Goal: Information Seeking & Learning: Check status

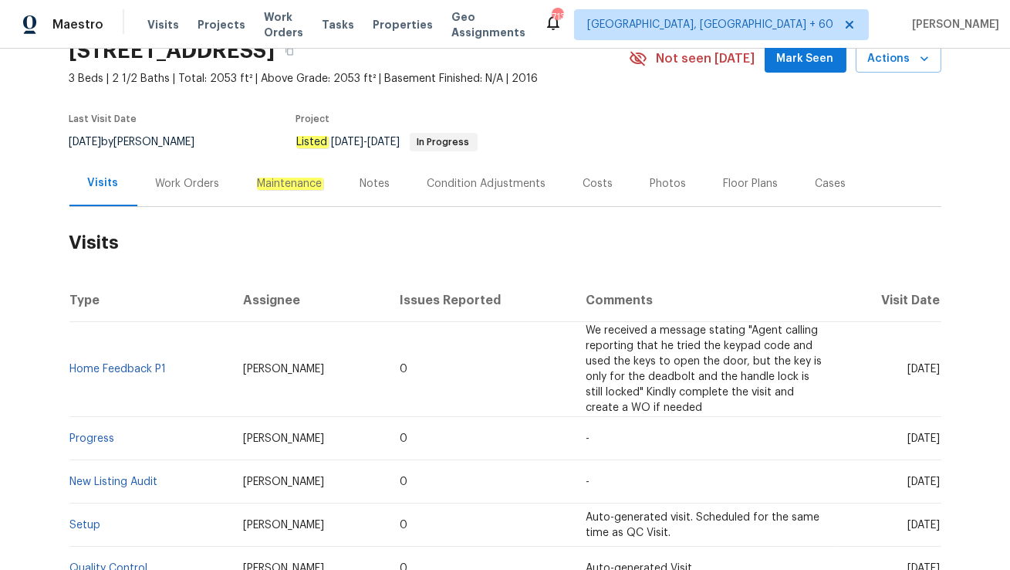
scroll to position [102, 0]
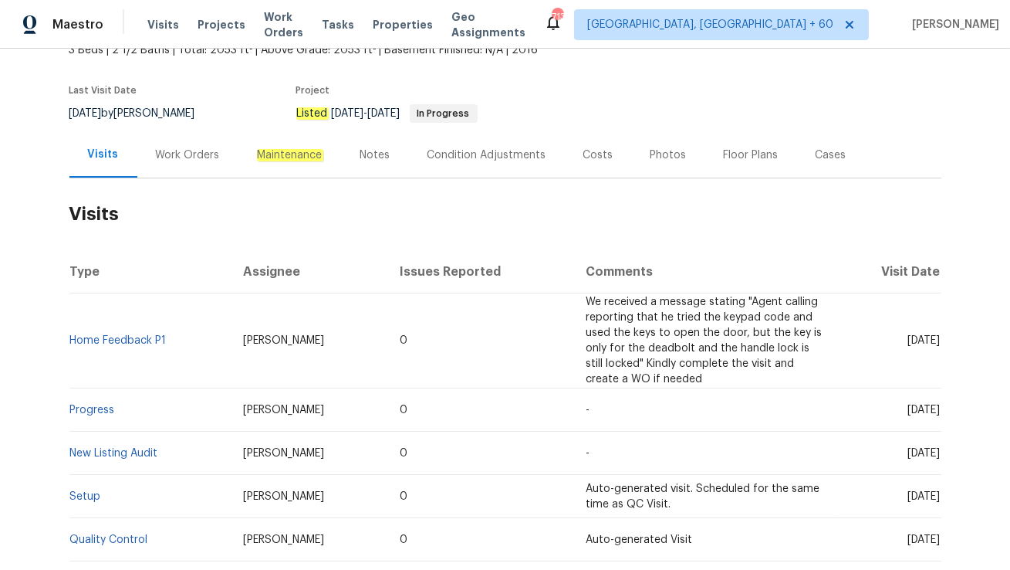
click at [188, 163] on div "Work Orders" at bounding box center [187, 155] width 101 height 46
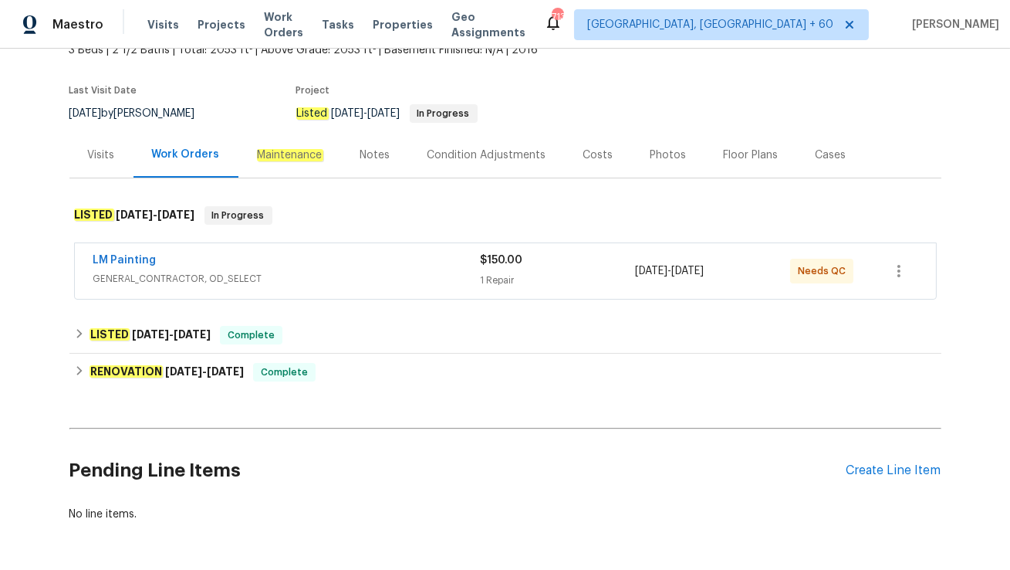
click at [272, 258] on div "LM Painting" at bounding box center [287, 261] width 388 height 19
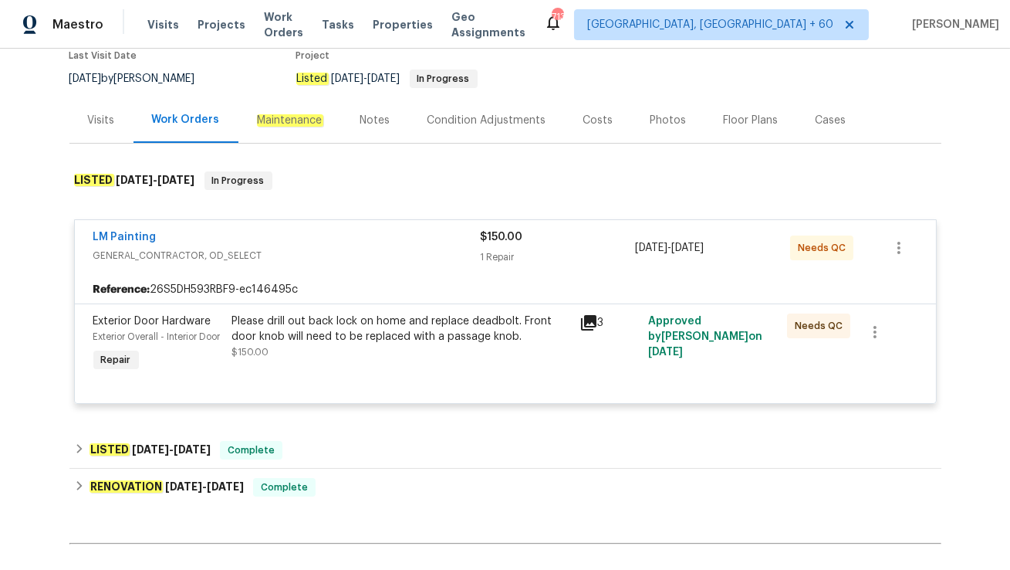
scroll to position [142, 0]
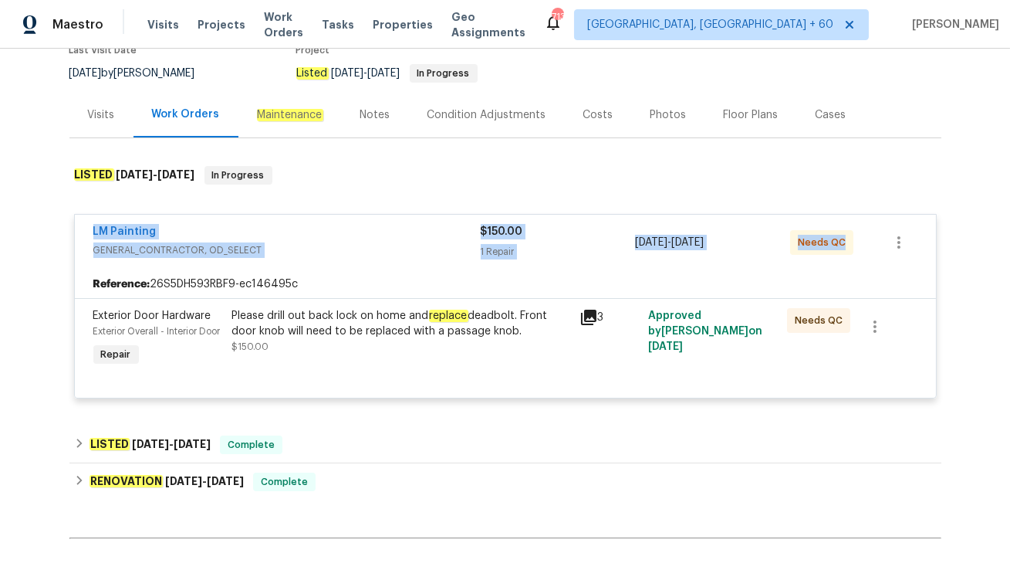
drag, startPoint x: 85, startPoint y: 226, endPoint x: 846, endPoint y: 240, distance: 761.3
click at [846, 240] on div "LM Painting GENERAL_CONTRACTOR, OD_SELECT $150.00 1 Repair 9/24/2025 - 9/25/202…" at bounding box center [505, 243] width 861 height 56
copy div "LM Painting GENERAL_CONTRACTOR, OD_SELECT $150.00 1 Repair 9/24/2025 - 9/25/202…"
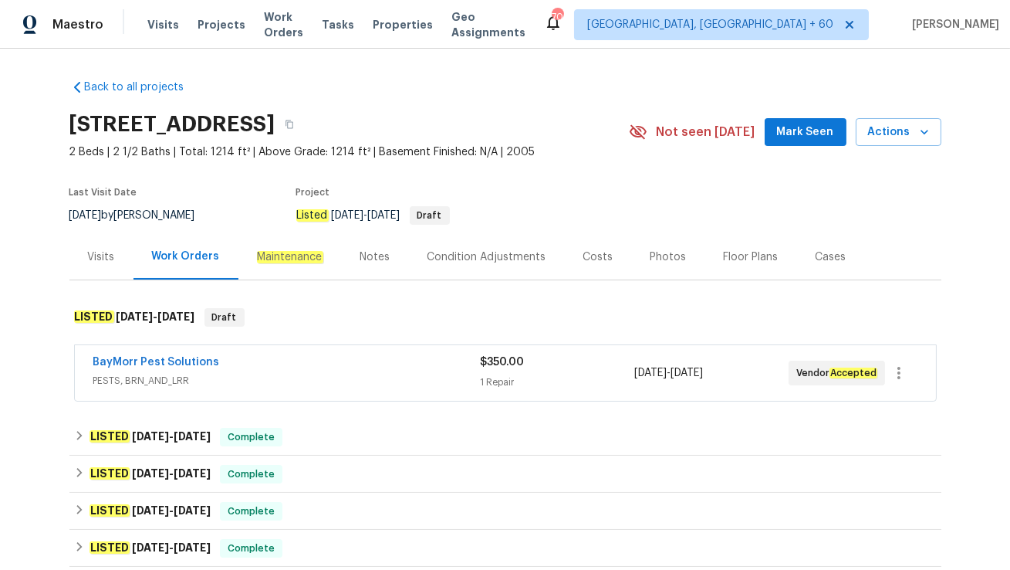
click at [261, 363] on div "BayMorr Pest Solutions" at bounding box center [286, 363] width 387 height 19
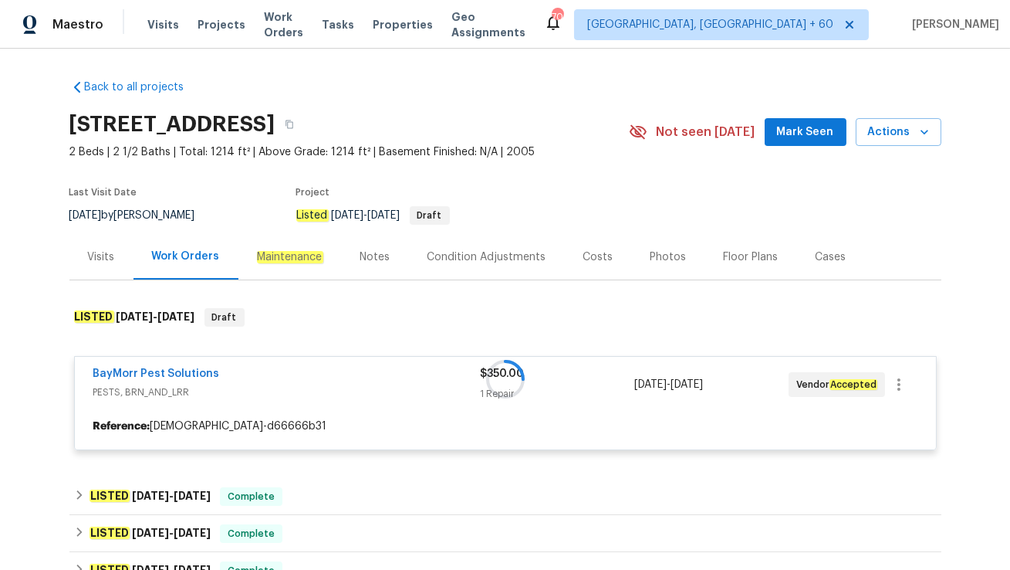
scroll to position [76, 0]
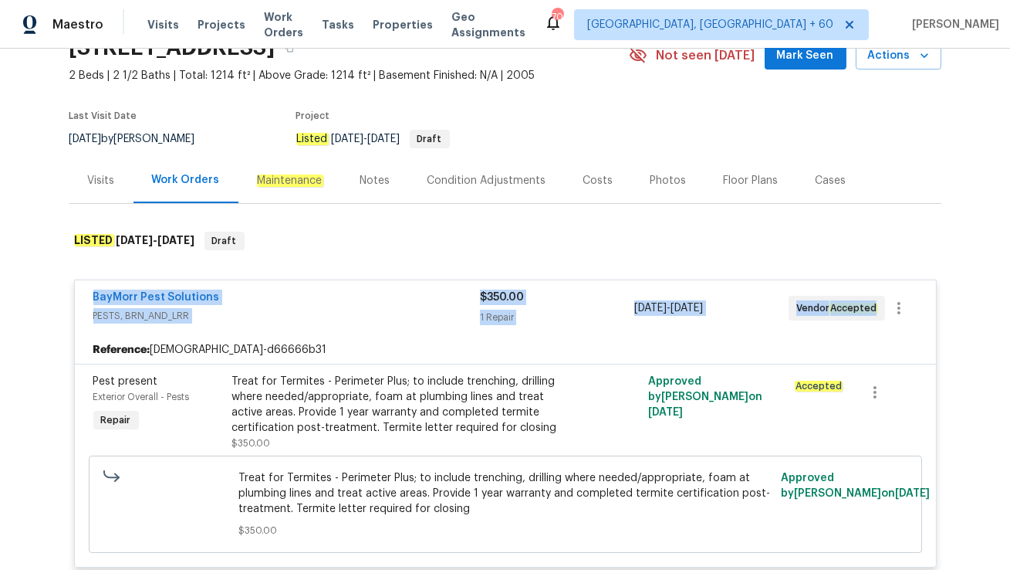
drag, startPoint x: 85, startPoint y: 296, endPoint x: 872, endPoint y: 322, distance: 787.0
click at [872, 322] on div "BayMorr Pest Solutions PESTS, BRN_AND_LRR $350.00 1 Repair [DATE] - [DATE] Vend…" at bounding box center [505, 308] width 861 height 56
copy div "BayMorr Pest Solutions PESTS, BRN_AND_LRR $350.00 1 Repair [DATE] - [DATE] Vend…"
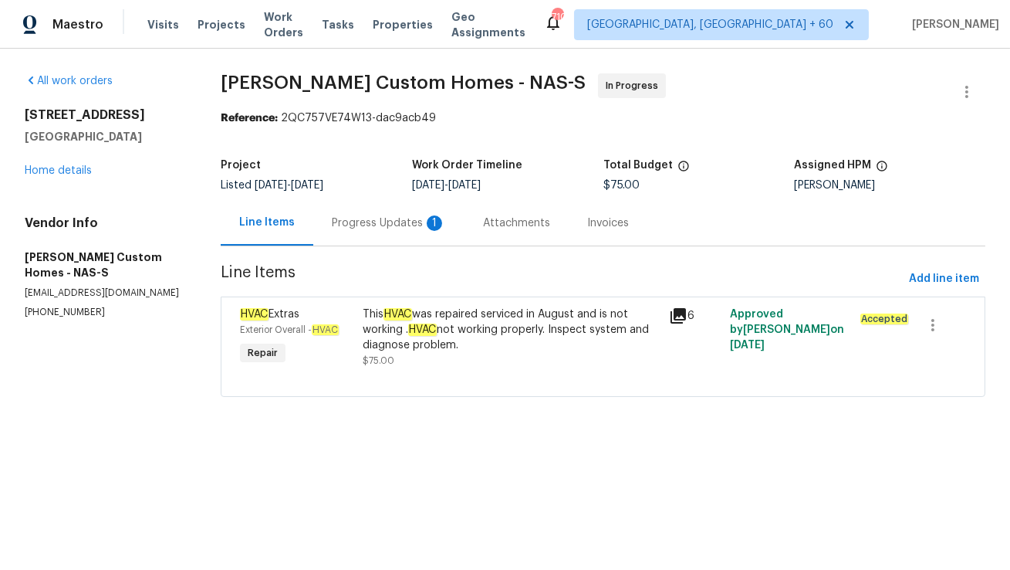
click at [375, 218] on div "Progress Updates 1" at bounding box center [389, 222] width 114 height 15
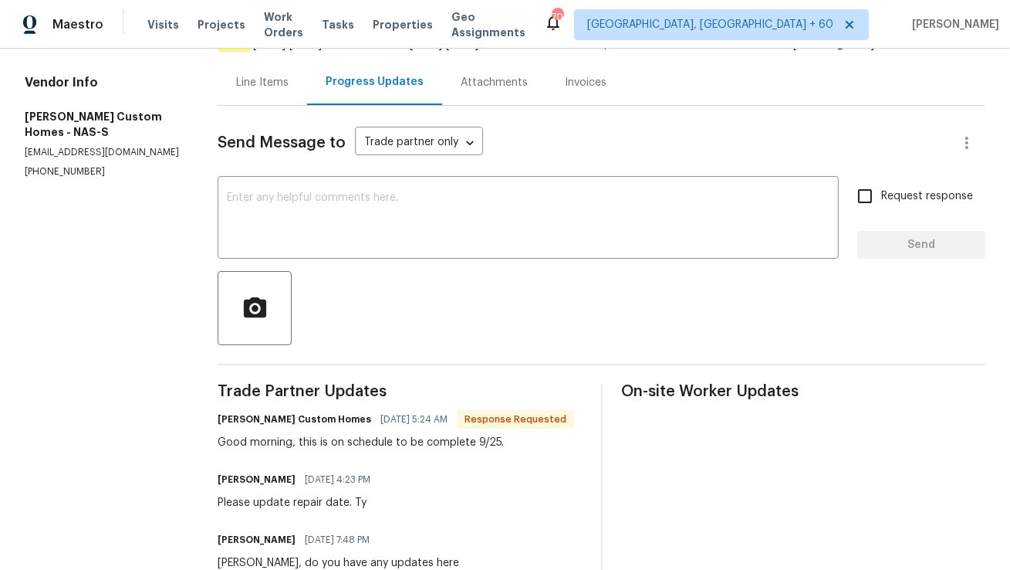
scroll to position [208, 0]
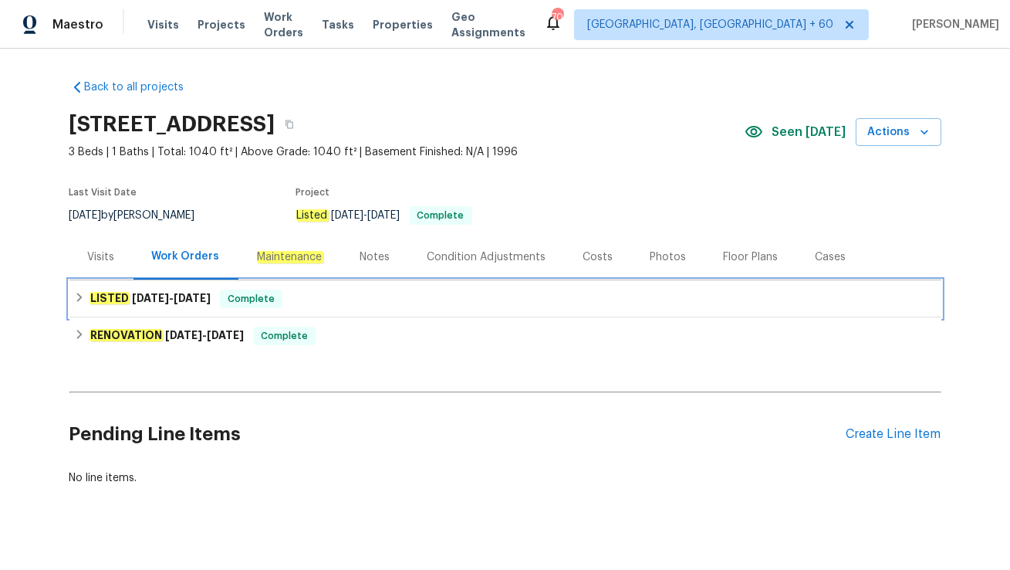
click at [181, 306] on h6 "LISTED 9/3/25 - 9/4/25" at bounding box center [150, 298] width 121 height 19
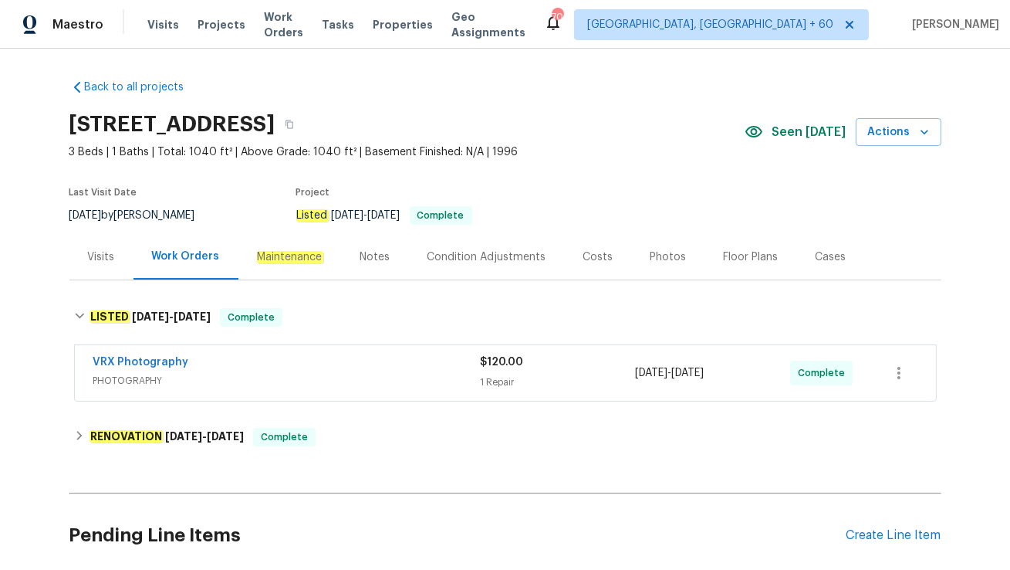
click at [107, 250] on div "Visits" at bounding box center [101, 256] width 27 height 15
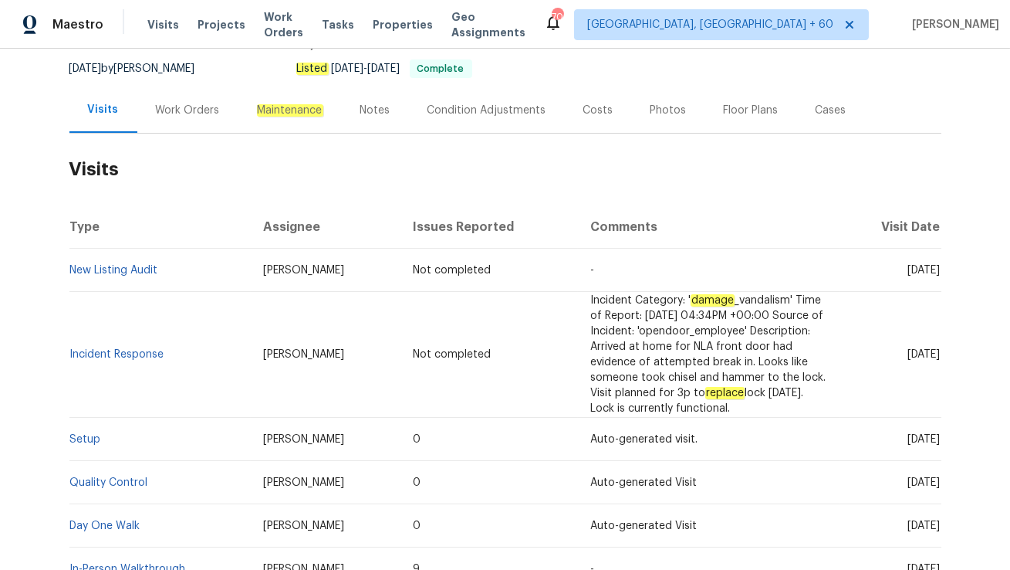
scroll to position [148, 0]
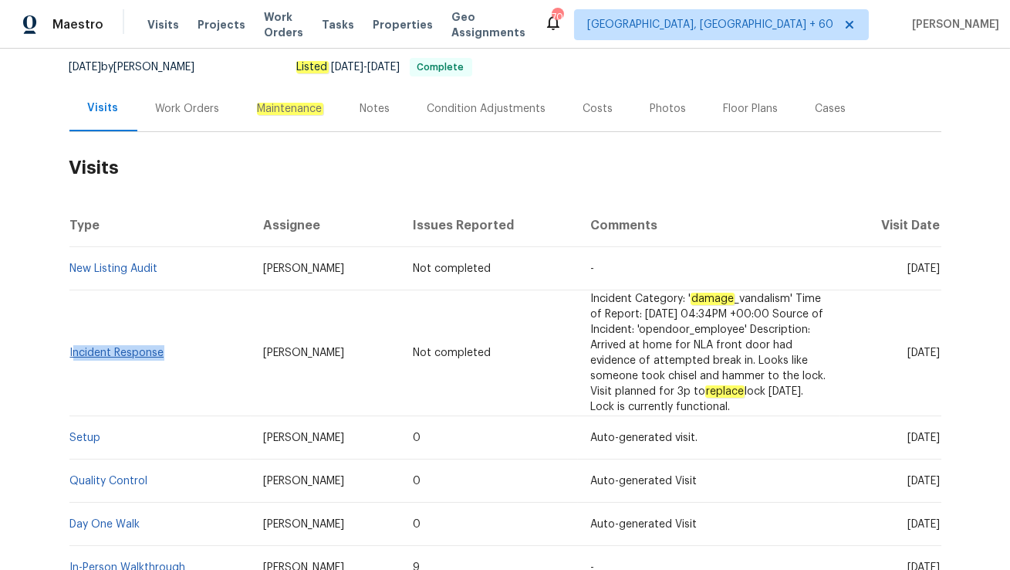
drag, startPoint x: 168, startPoint y: 351, endPoint x: 72, endPoint y: 350, distance: 96.5
click at [72, 350] on td "Incident Response" at bounding box center [160, 353] width 182 height 126
click at [168, 387] on td "Incident Response" at bounding box center [160, 353] width 182 height 126
drag, startPoint x: 164, startPoint y: 354, endPoint x: 69, endPoint y: 352, distance: 95.7
click at [69, 352] on td "Incident Response" at bounding box center [160, 353] width 182 height 126
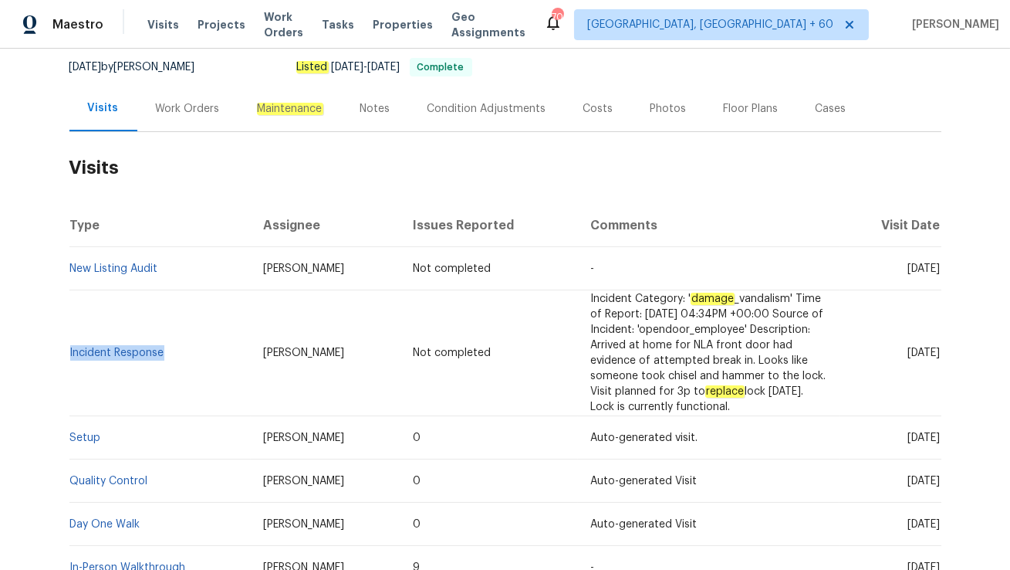
copy link "Incident Response"
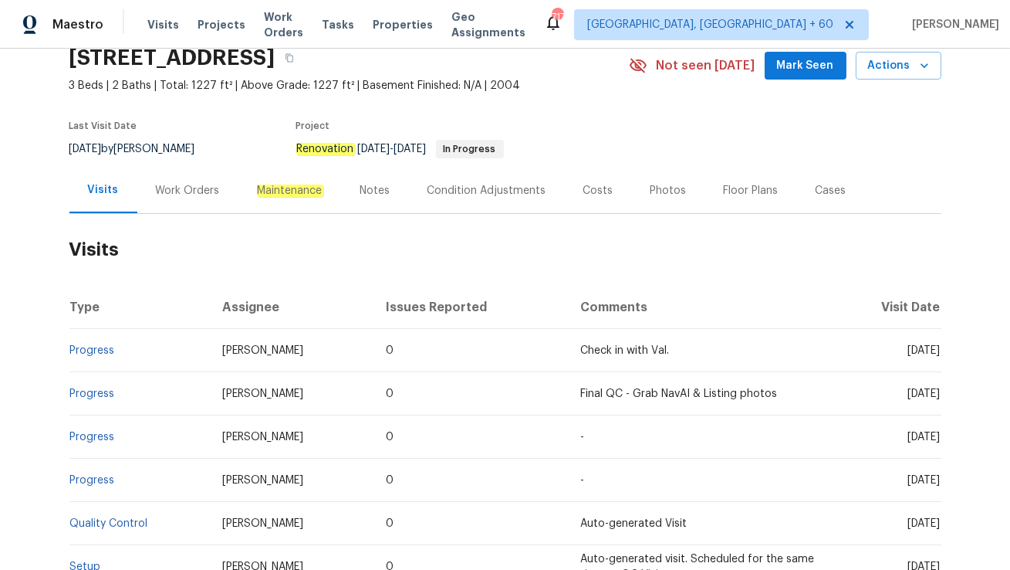
scroll to position [80, 0]
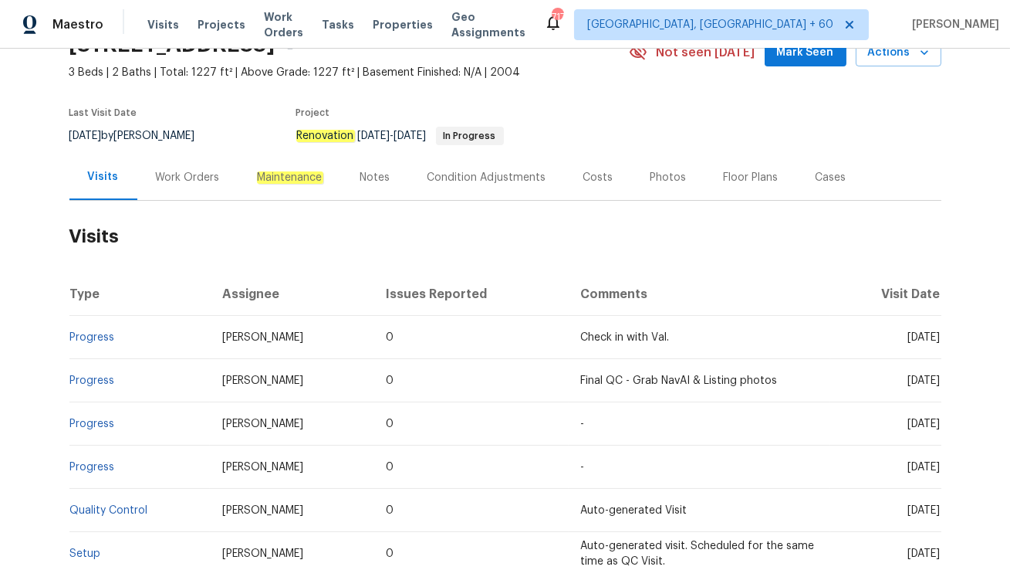
click at [191, 185] on div "Work Orders" at bounding box center [187, 177] width 101 height 46
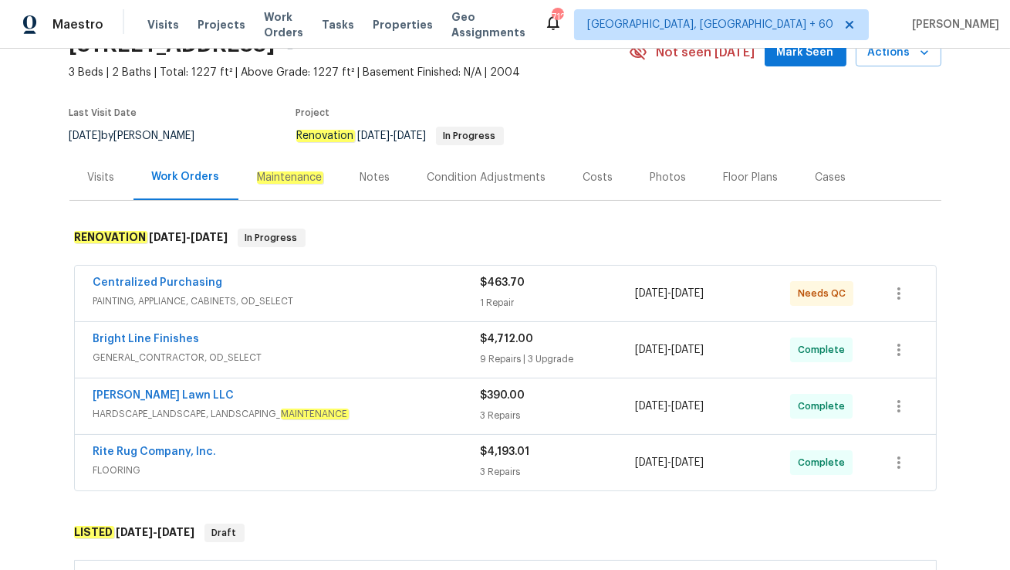
click at [106, 191] on div "Visits" at bounding box center [101, 177] width 64 height 46
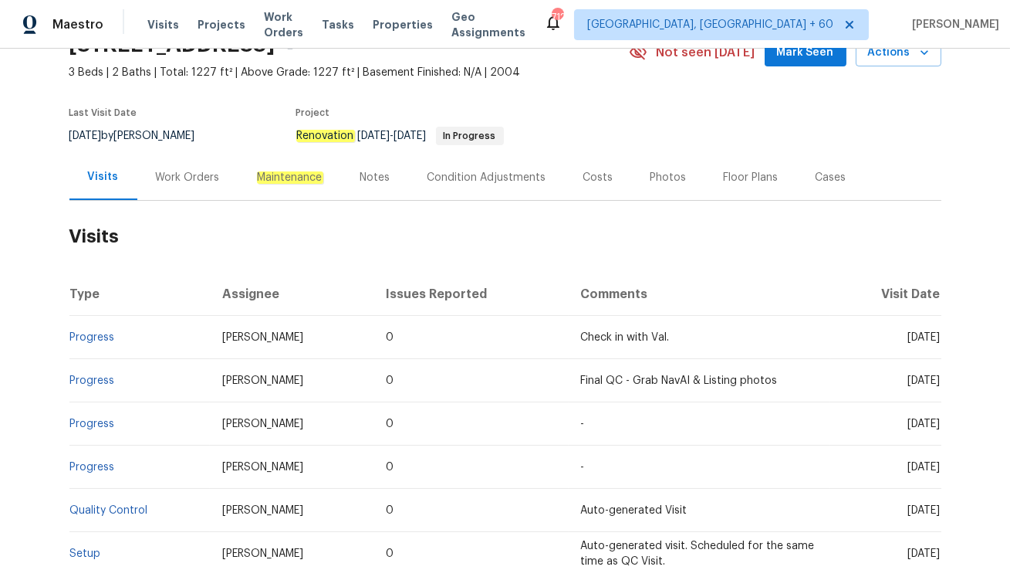
click at [172, 181] on div "Work Orders" at bounding box center [188, 177] width 64 height 15
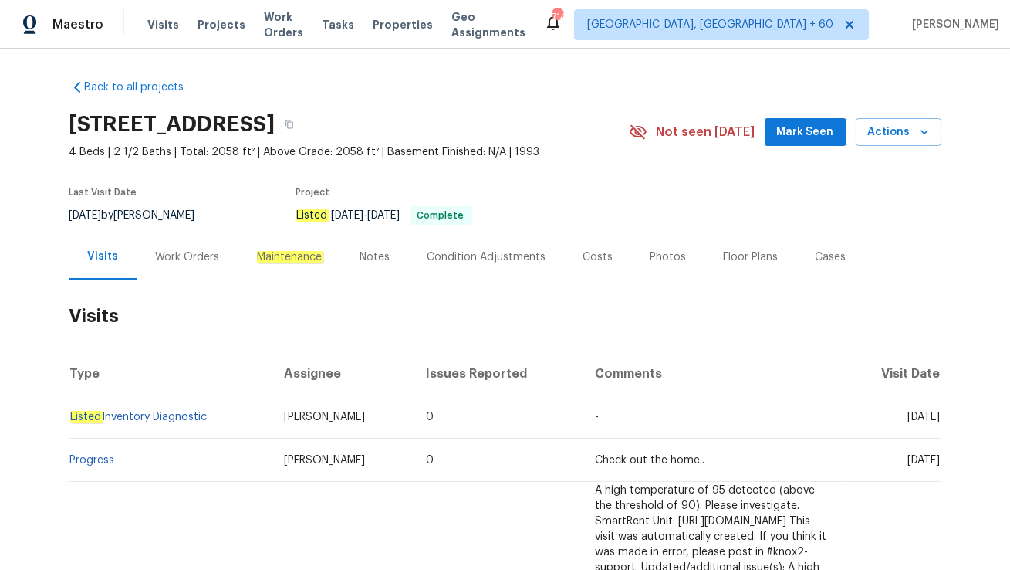
scroll to position [85, 0]
